Goal: Information Seeking & Learning: Stay updated

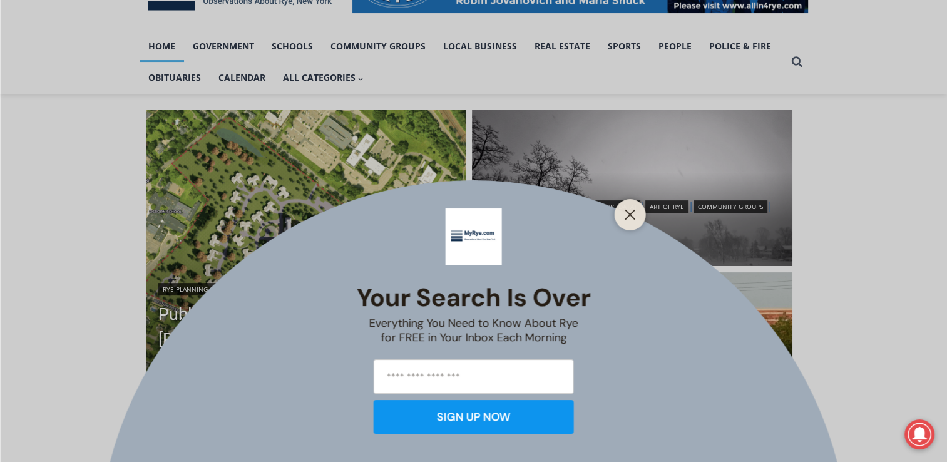
drag, startPoint x: 0, startPoint y: 0, endPoint x: 203, endPoint y: 178, distance: 270.2
click at [203, 178] on div "Your Search is Over Everything You Need to Know About Rye for FREE in Your Inbo…" at bounding box center [473, 231] width 947 height 462
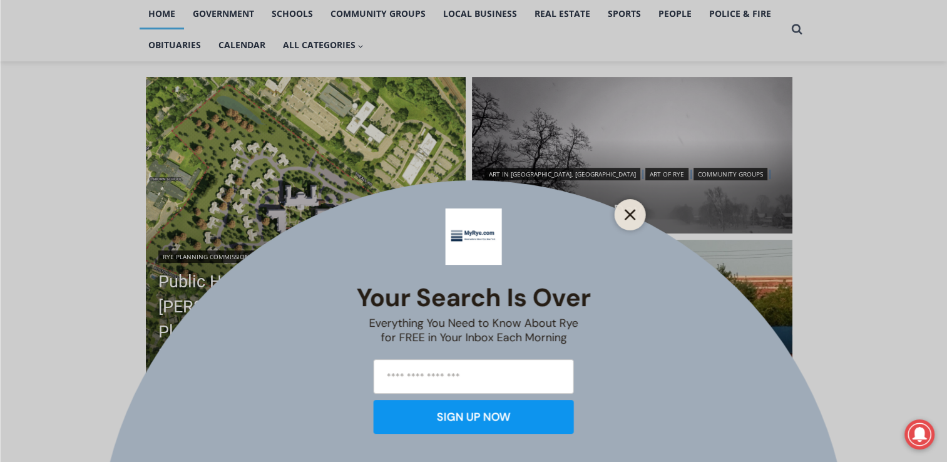
click at [631, 219] on icon "Close" at bounding box center [630, 214] width 11 height 11
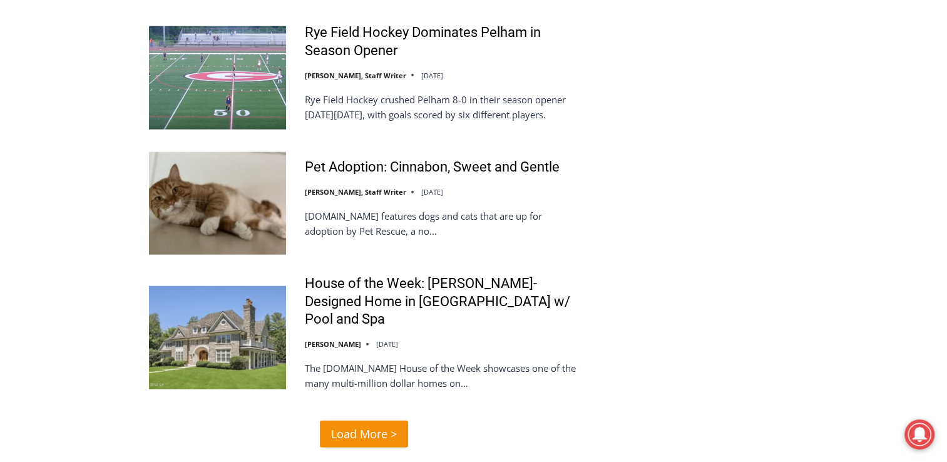
scroll to position [3003, 0]
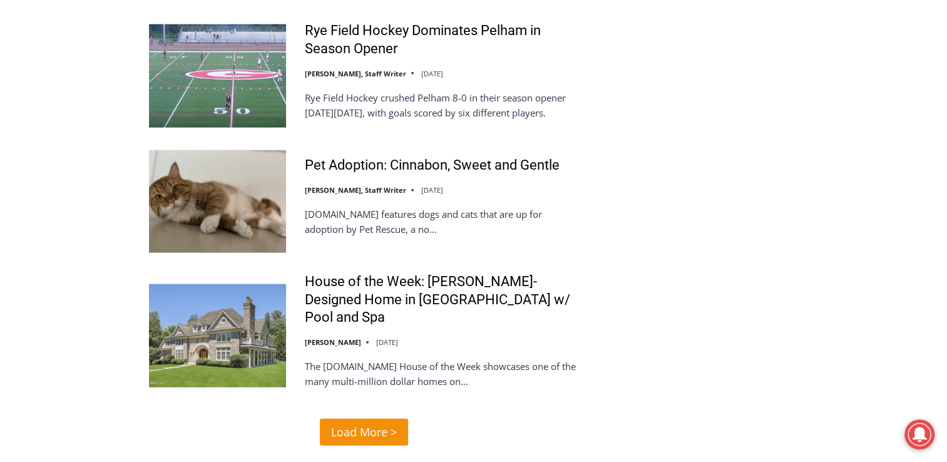
click at [349, 423] on span "Load More >" at bounding box center [364, 432] width 66 height 18
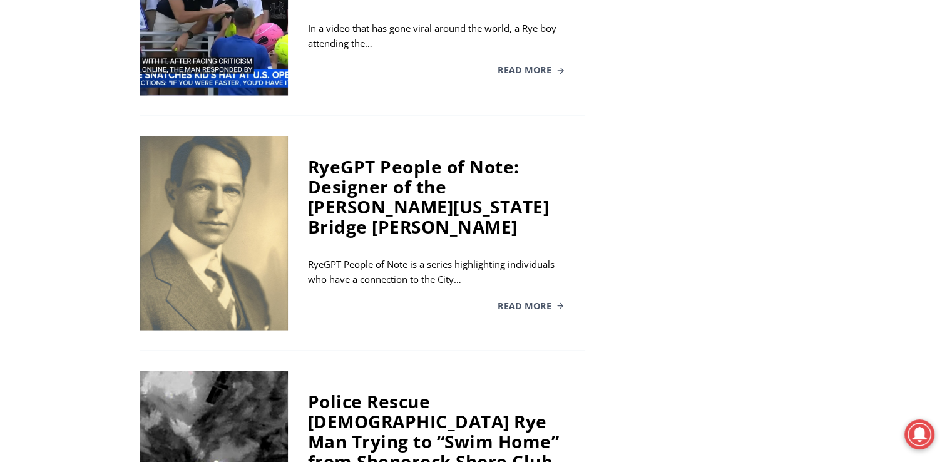
scroll to position [2279, 0]
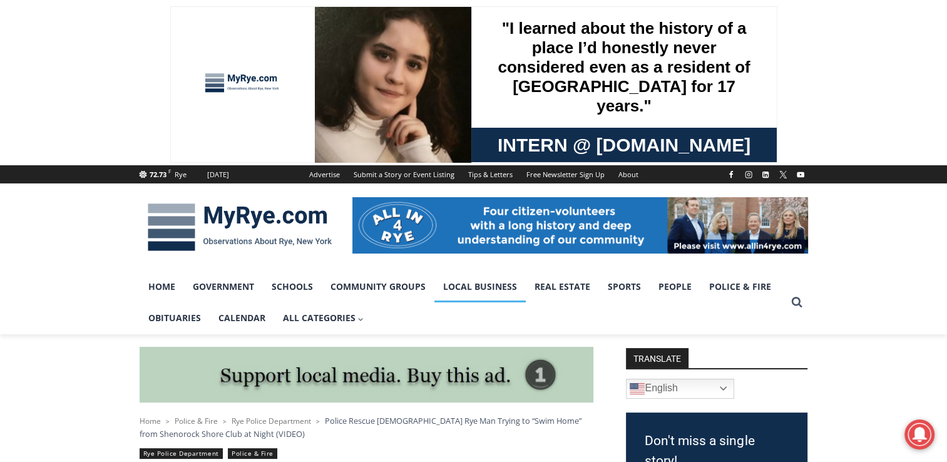
click at [491, 286] on link "Local Business" at bounding box center [480, 286] width 91 height 31
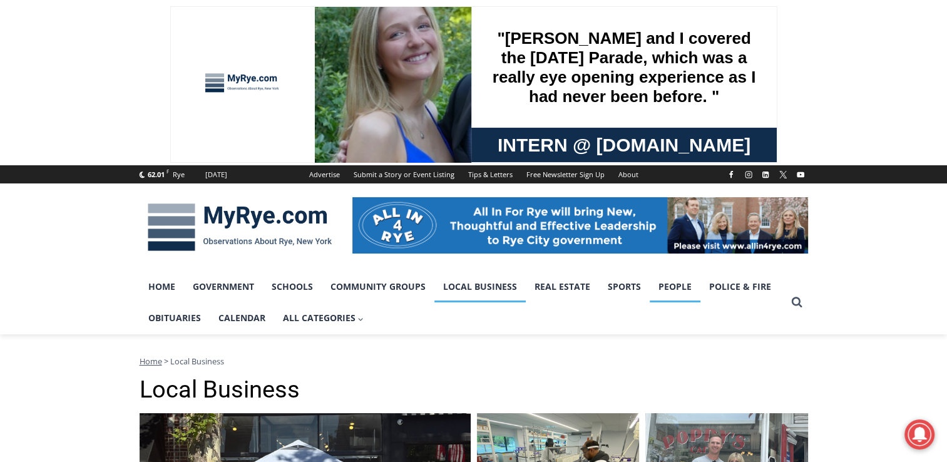
click at [671, 298] on link "People" at bounding box center [675, 286] width 51 height 31
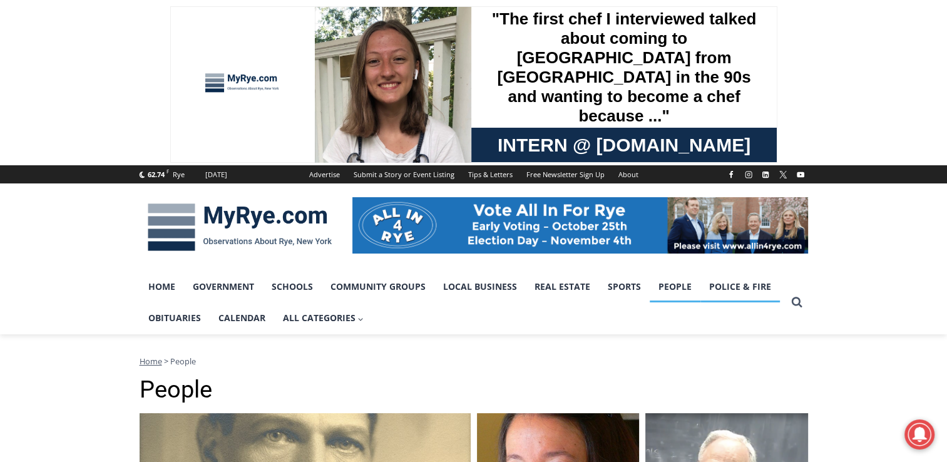
click at [739, 288] on link "Police & Fire" at bounding box center [741, 286] width 80 height 31
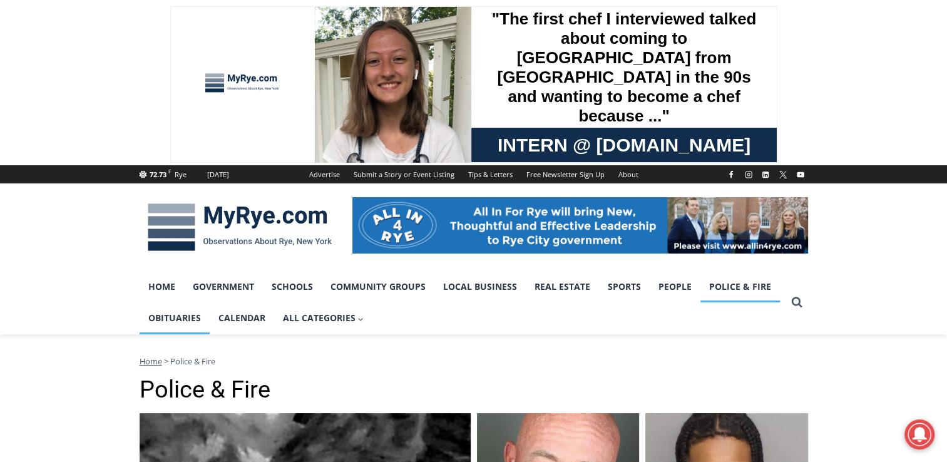
click at [179, 318] on link "Obituaries" at bounding box center [175, 317] width 70 height 31
